Goal: Task Accomplishment & Management: Use online tool/utility

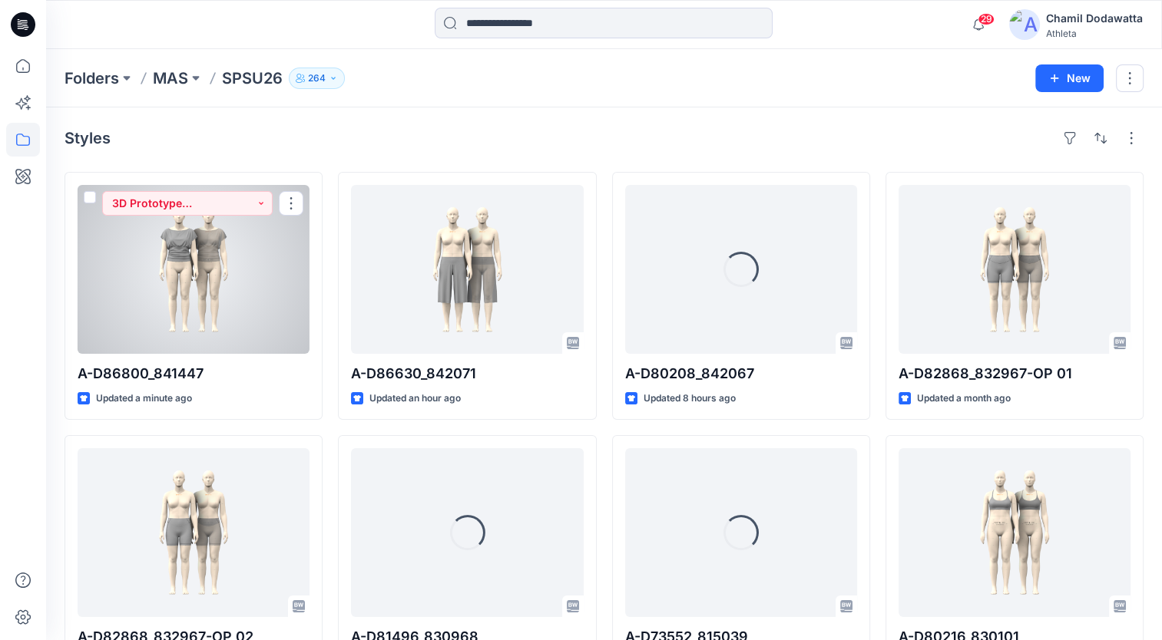
click at [274, 303] on div at bounding box center [194, 269] width 232 height 169
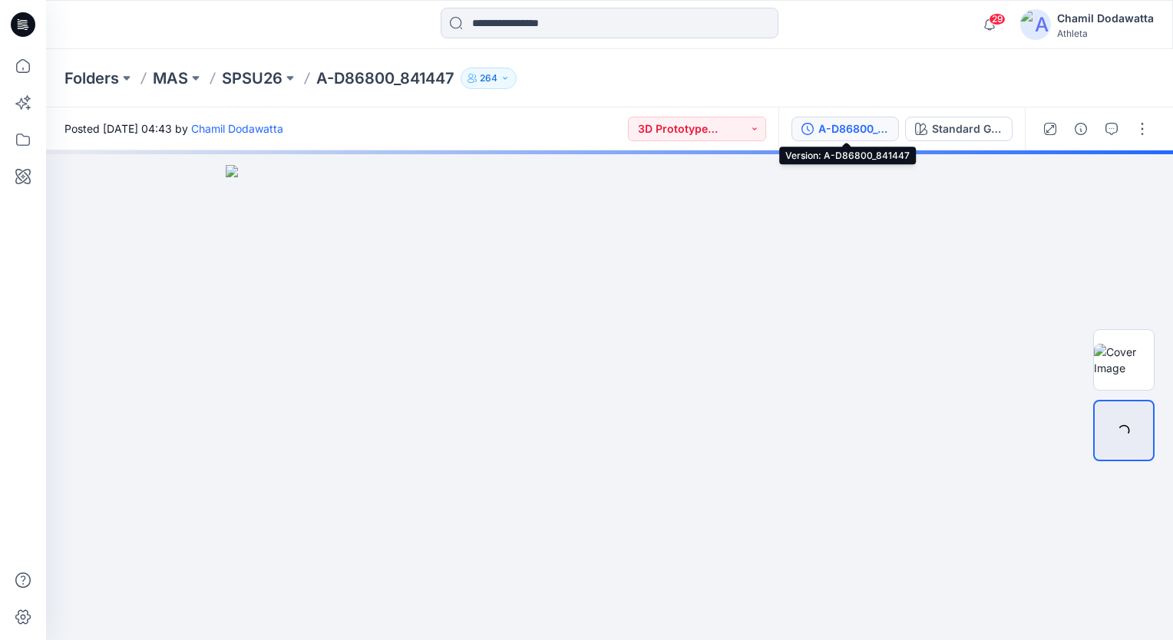
click at [861, 127] on div "A-D86800_841447" at bounding box center [854, 129] width 71 height 17
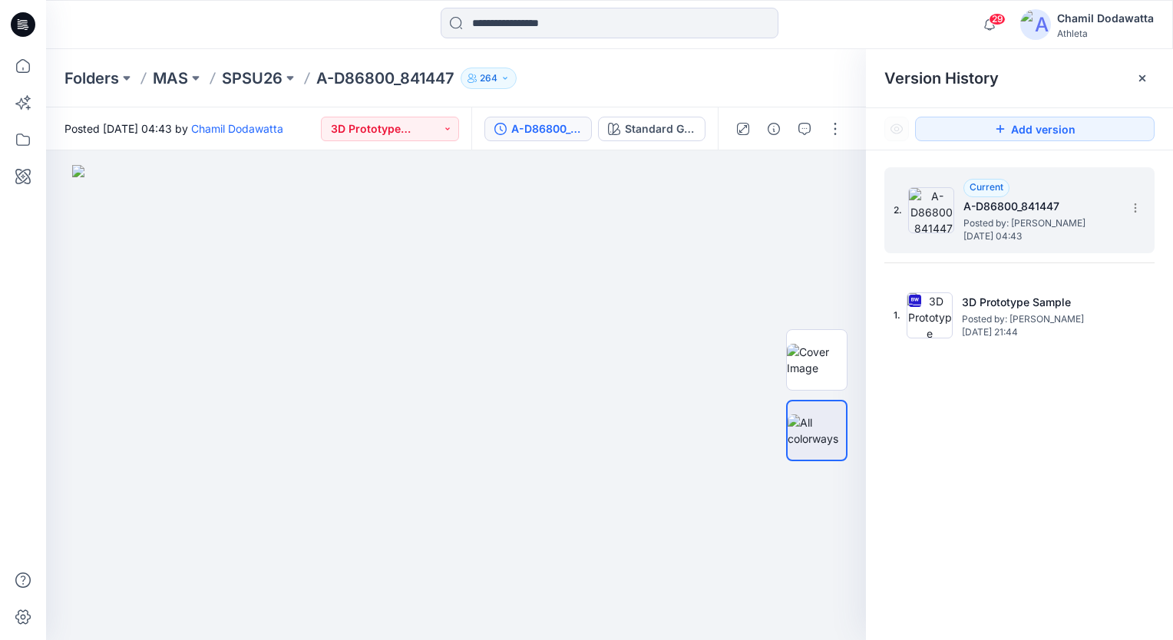
click at [1051, 201] on h5 "A-D86800_841447" at bounding box center [1041, 206] width 154 height 18
click at [1134, 207] on icon at bounding box center [1136, 208] width 12 height 12
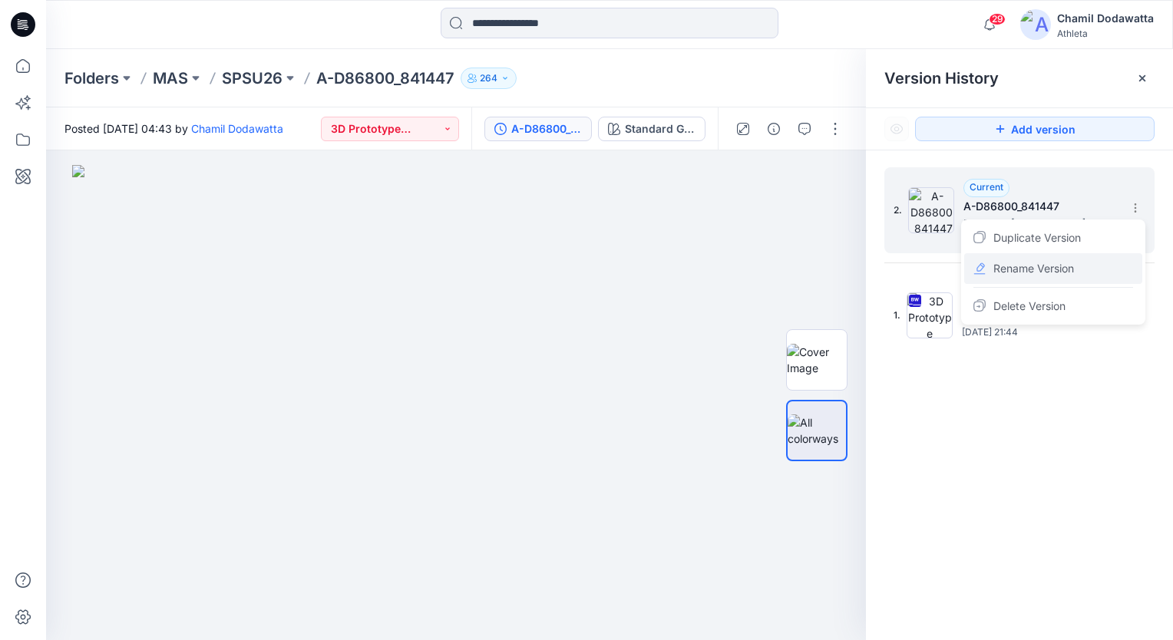
click at [1018, 269] on span "Rename Version" at bounding box center [1034, 269] width 81 height 18
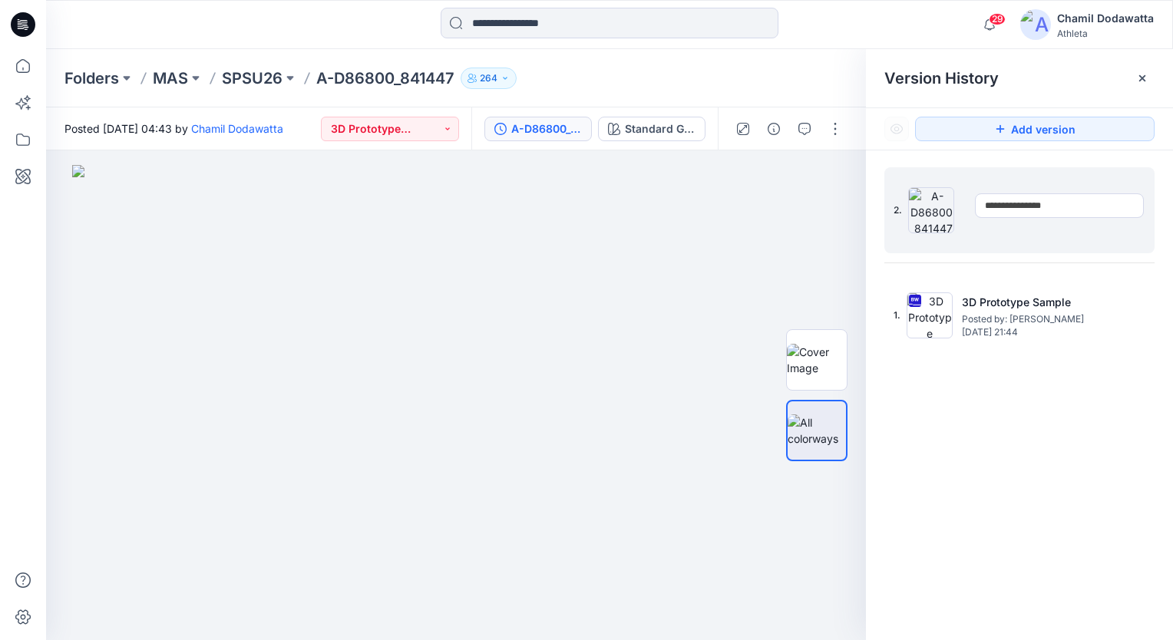
click at [1069, 204] on input "**********" at bounding box center [1059, 206] width 169 height 25
type input "*"
type input "**********"
drag, startPoint x: 1069, startPoint y: 505, endPoint x: 994, endPoint y: 382, distance: 144.1
click at [1068, 505] on div "2. Current A-D86800_841447 Posted by: Chamil Dodawatta Tuesday, September 30, 2…" at bounding box center [1019, 407] width 307 height 512
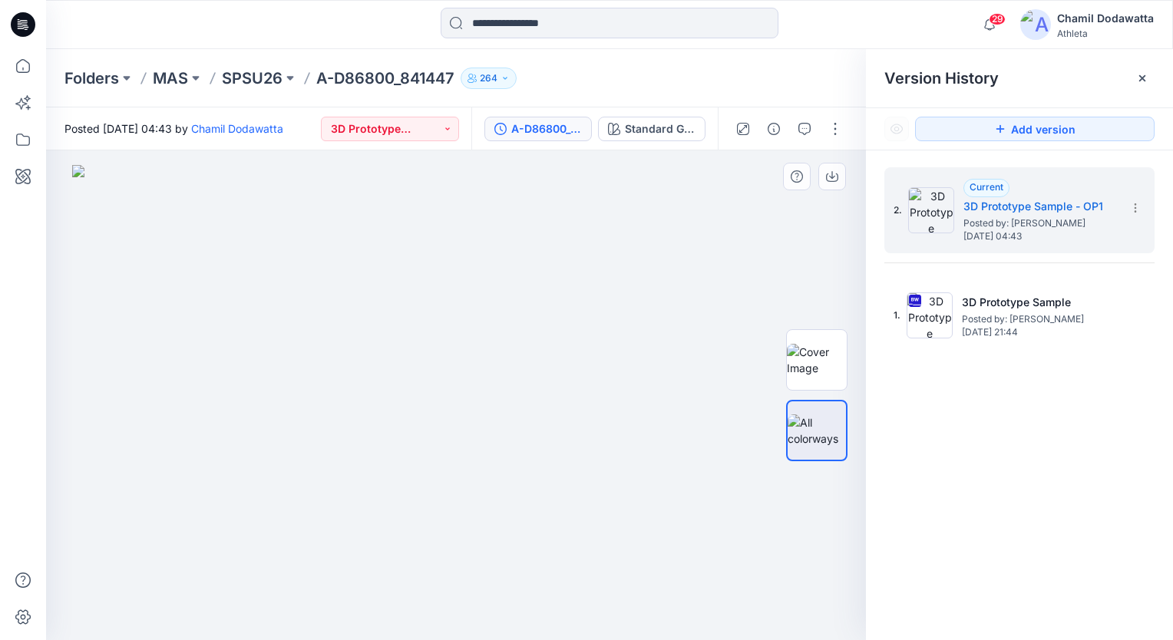
drag, startPoint x: 722, startPoint y: 318, endPoint x: 690, endPoint y: 311, distance: 32.2
click at [722, 318] on img at bounding box center [456, 402] width 768 height 475
click at [549, 129] on div "A-D86800_841447" at bounding box center [546, 129] width 71 height 17
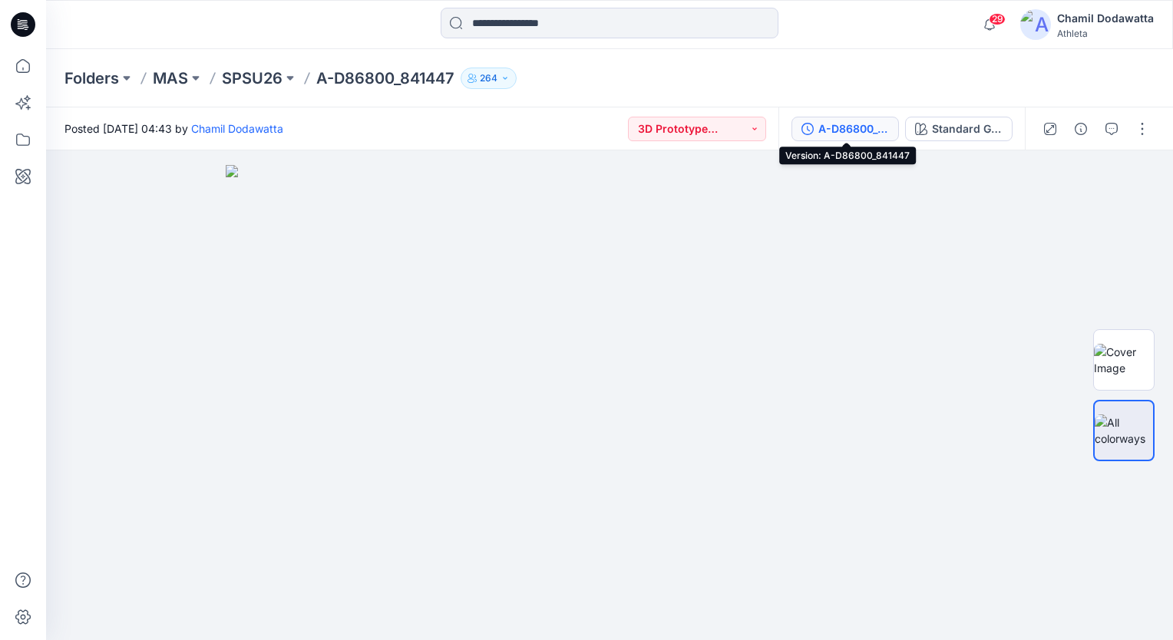
click at [862, 131] on div "A-D86800_841447" at bounding box center [854, 129] width 71 height 17
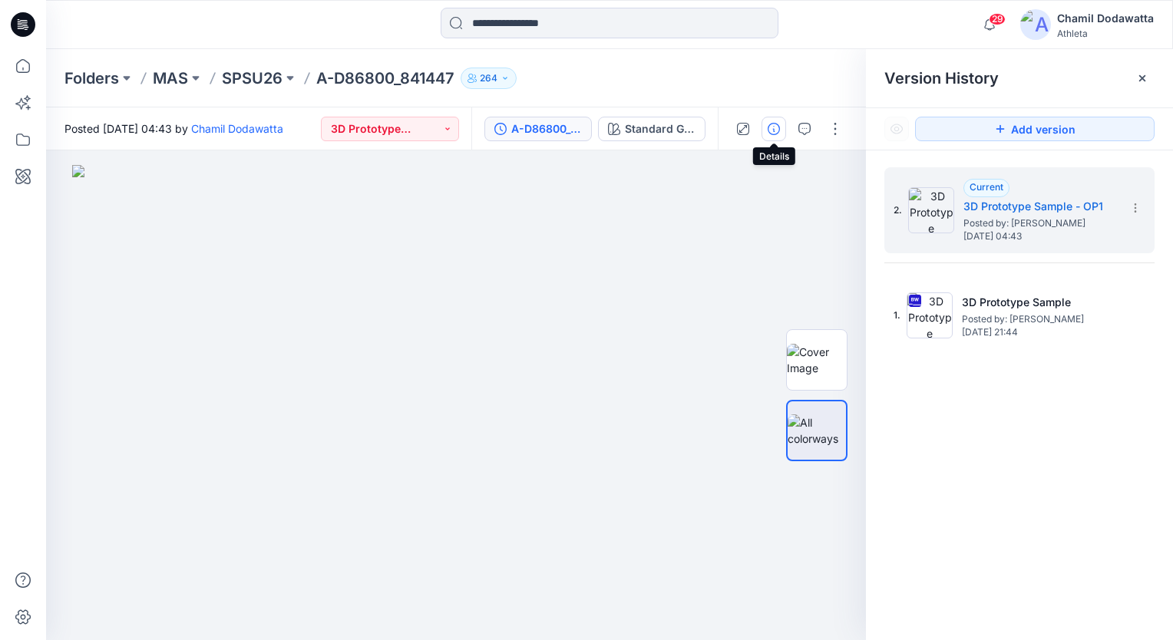
click at [777, 130] on icon "button" at bounding box center [774, 129] width 12 height 12
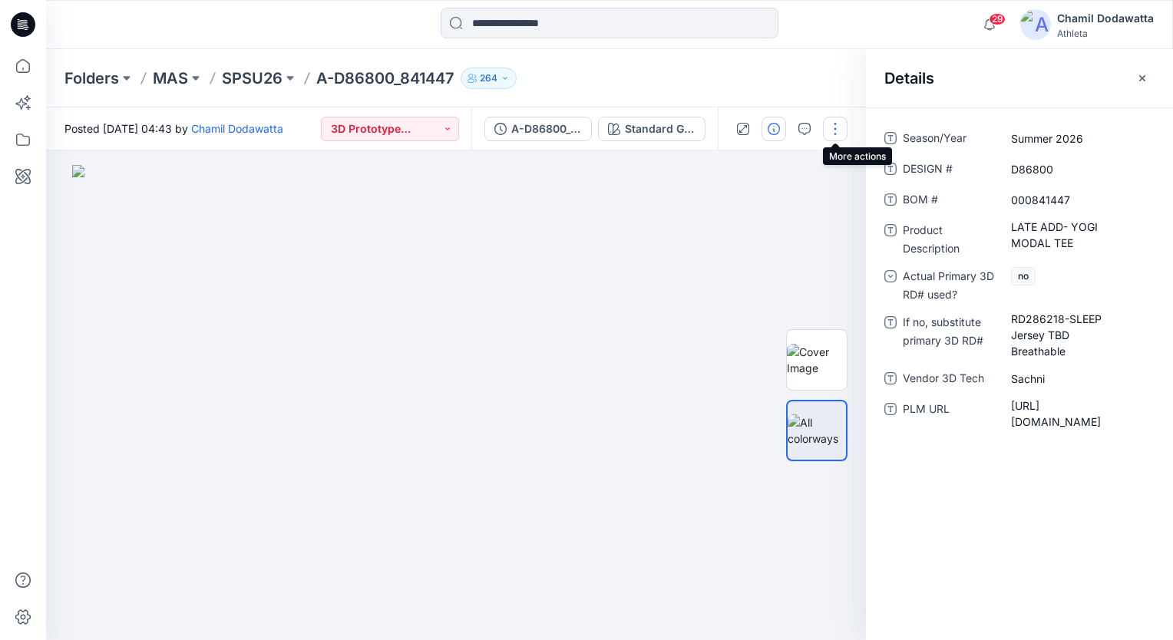
click at [835, 132] on button "button" at bounding box center [835, 129] width 25 height 25
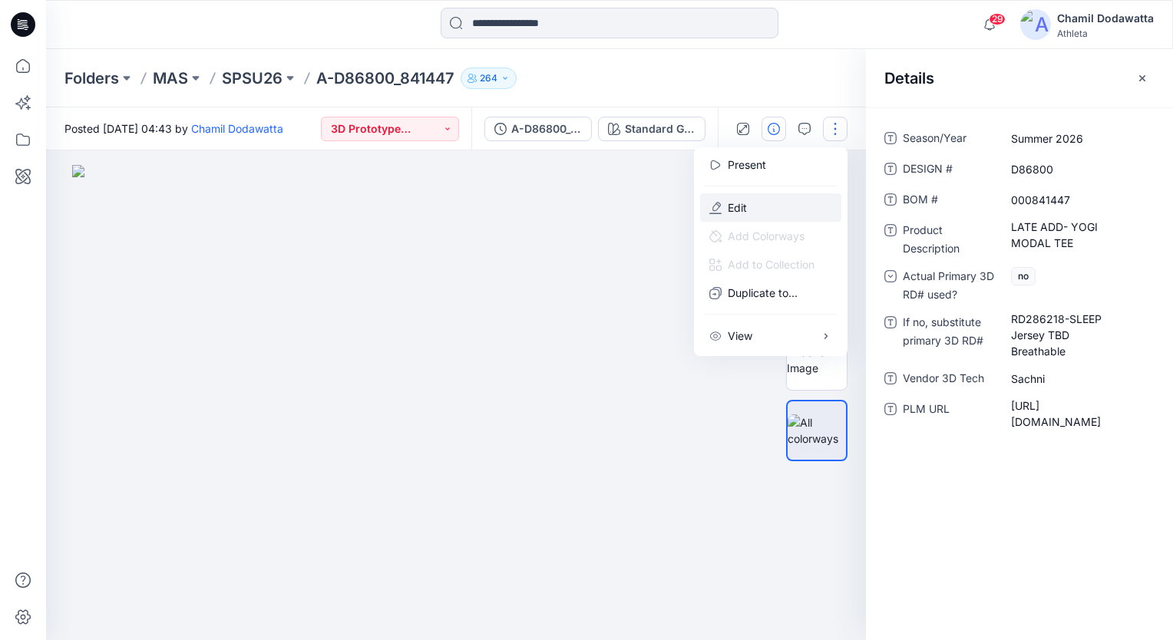
click at [750, 204] on button "Edit" at bounding box center [770, 208] width 141 height 28
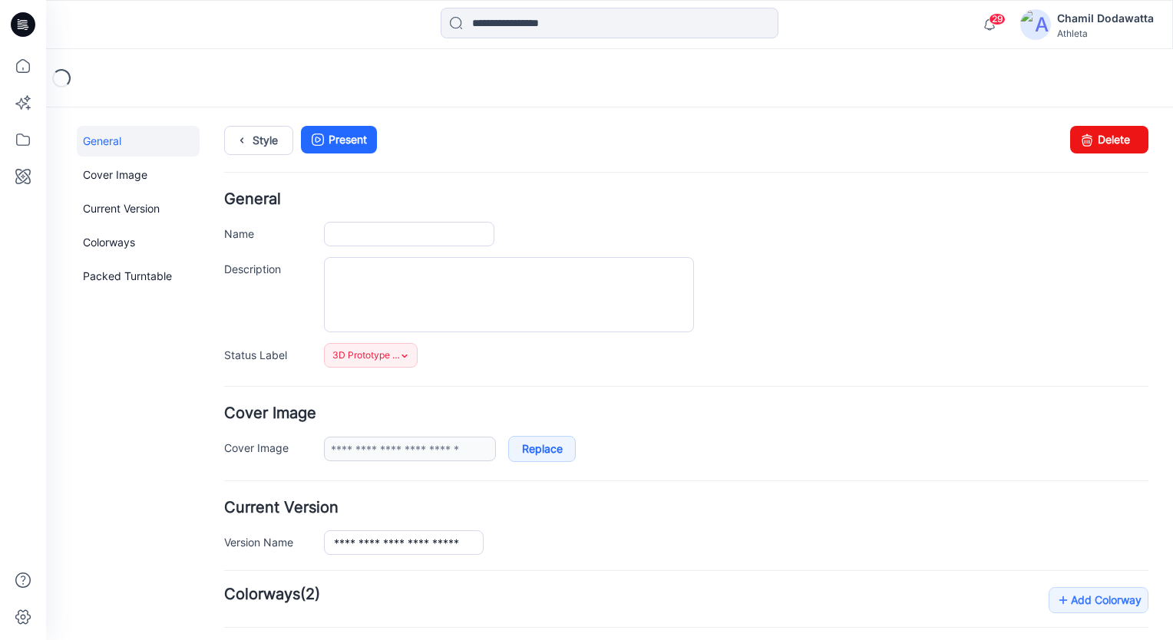
type input "**********"
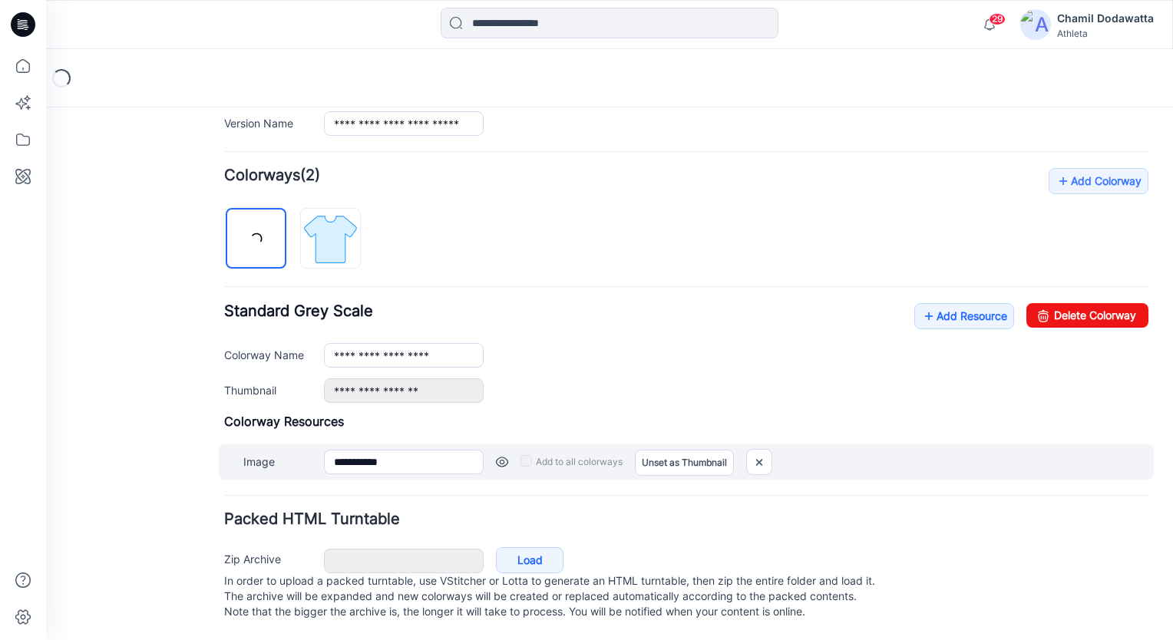
scroll to position [431, 0]
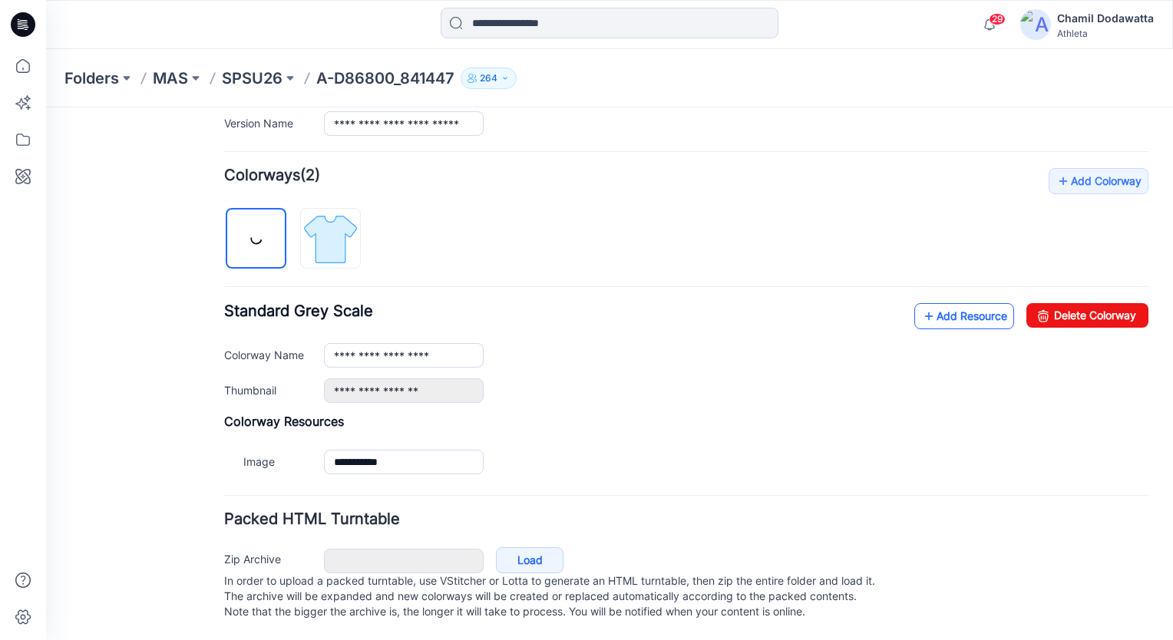
click at [936, 303] on link "Add Resource" at bounding box center [965, 316] width 100 height 26
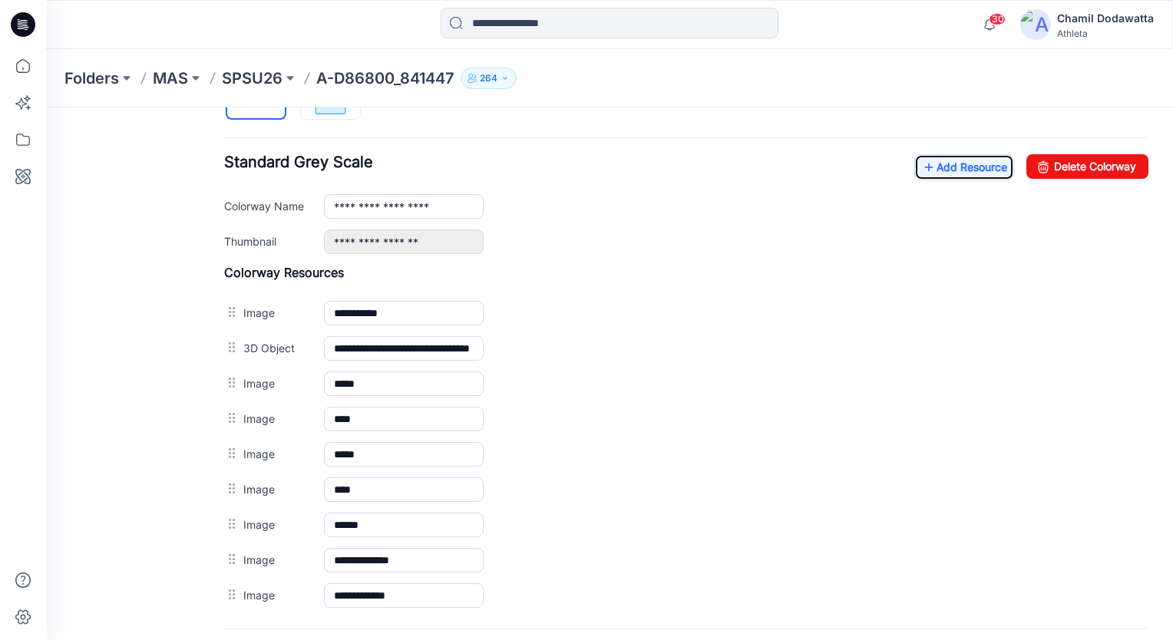
scroll to position [485, 0]
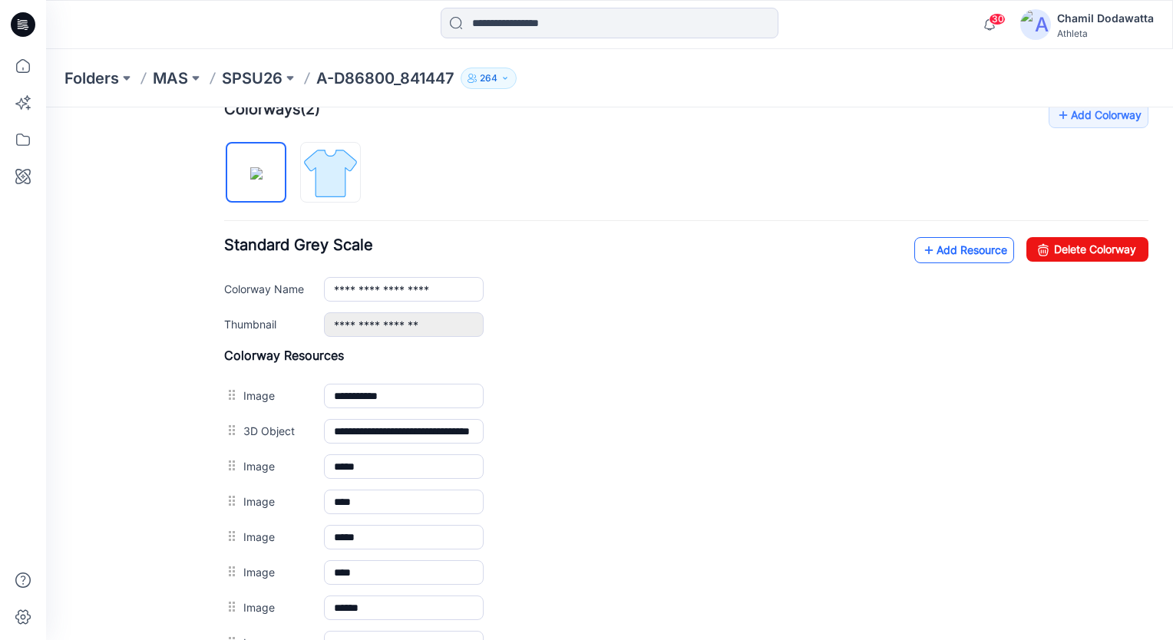
click at [952, 247] on link "Add Resource" at bounding box center [965, 250] width 100 height 26
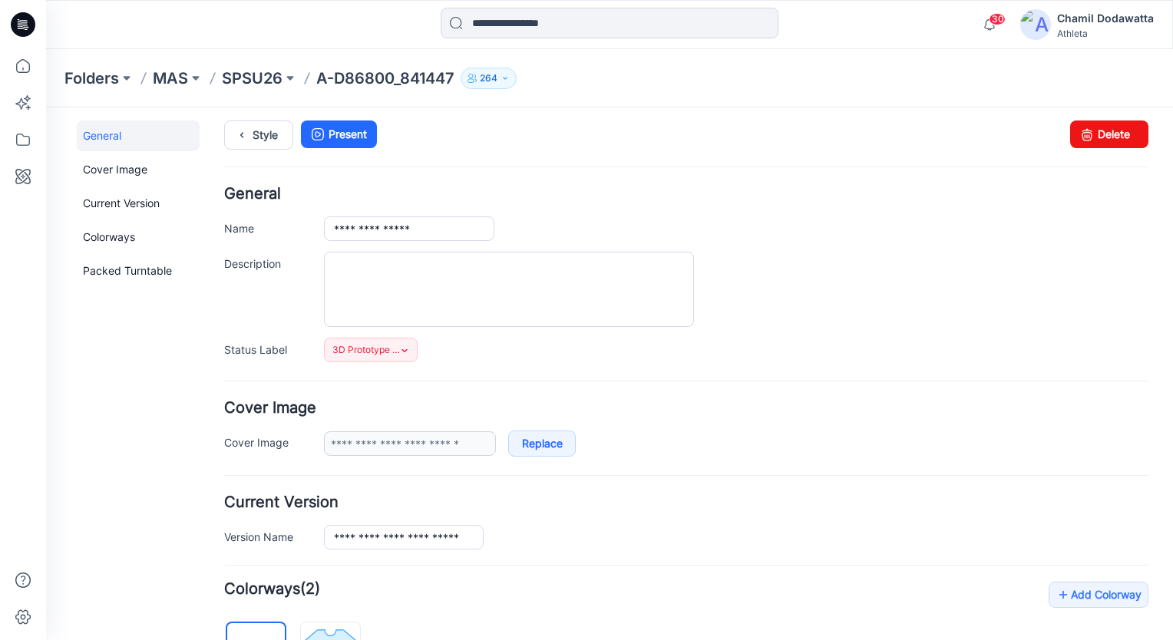
scroll to position [0, 0]
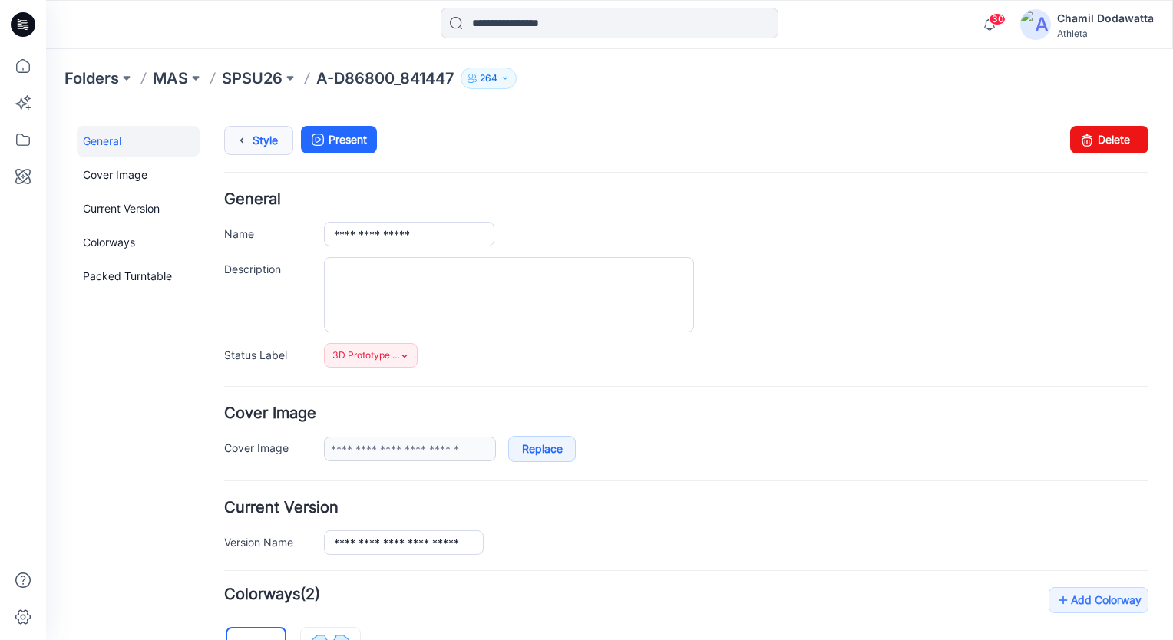
click at [268, 141] on link "Style" at bounding box center [258, 140] width 69 height 29
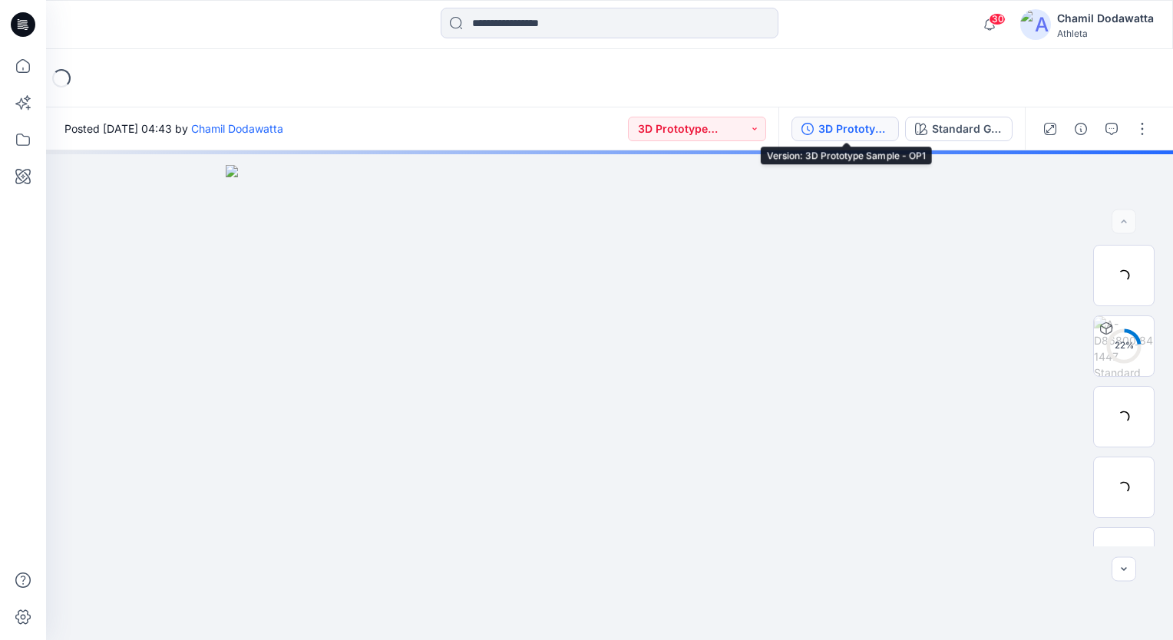
click at [849, 129] on div "3D Prototype Sample - OP1" at bounding box center [854, 129] width 71 height 17
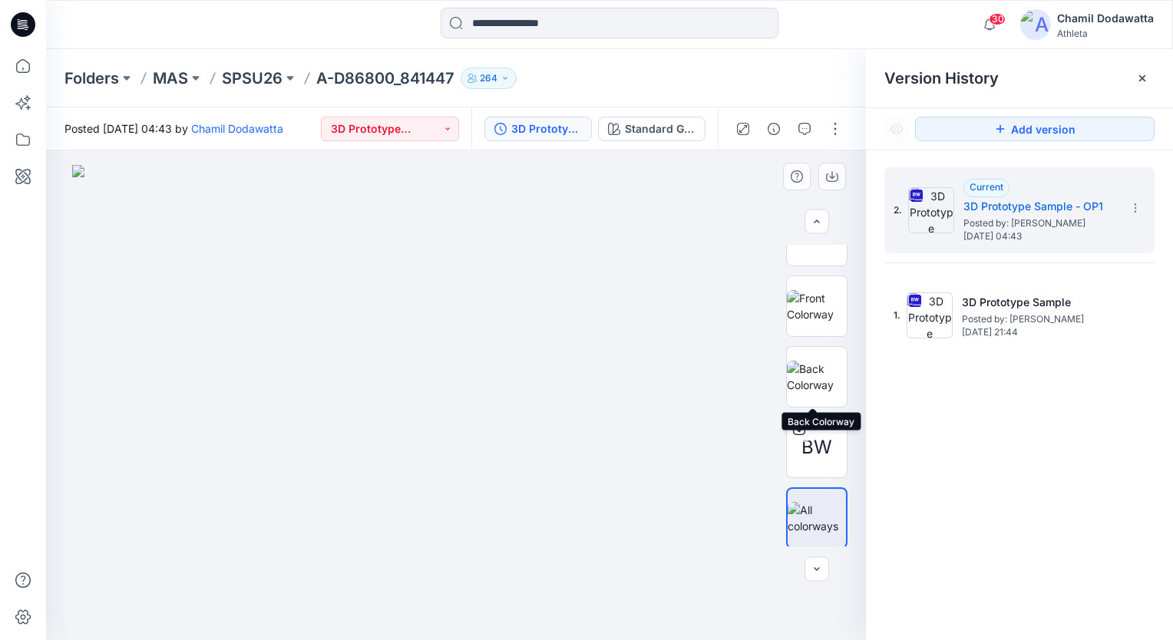
scroll to position [465, 0]
